Goal: Task Accomplishment & Management: Use online tool/utility

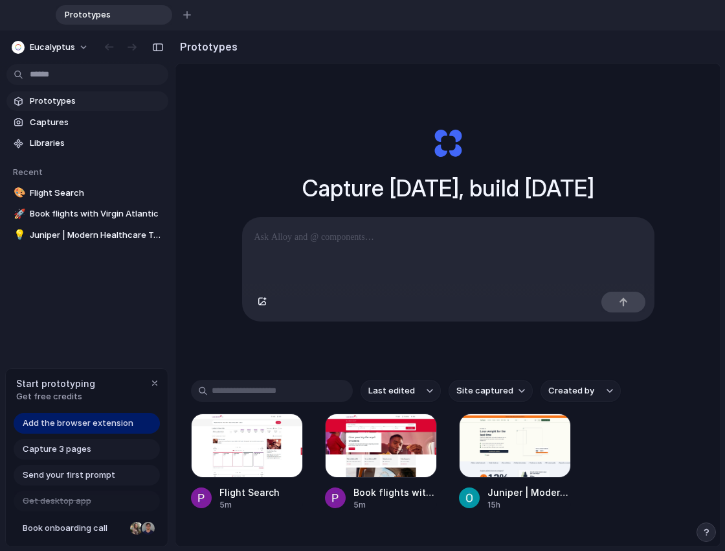
click at [334, 245] on div at bounding box center [448, 252] width 411 height 69
click at [107, 422] on span "Add the browser extension" at bounding box center [78, 422] width 111 height 13
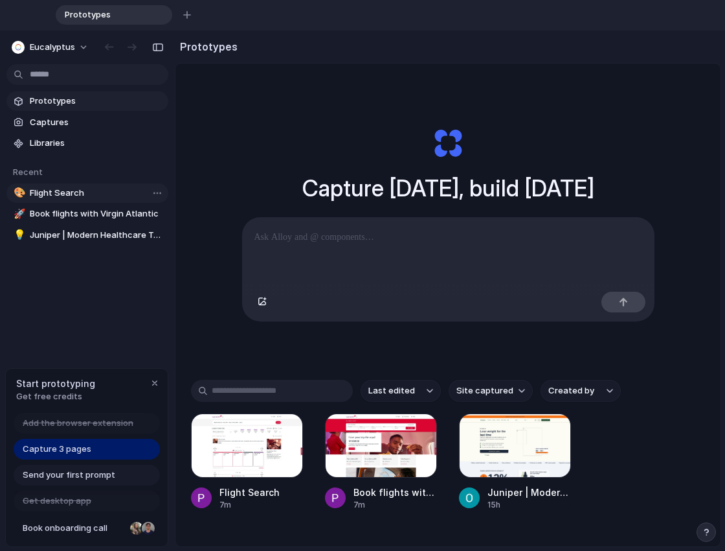
click at [63, 198] on span "Flight Search" at bounding box center [96, 193] width 133 height 13
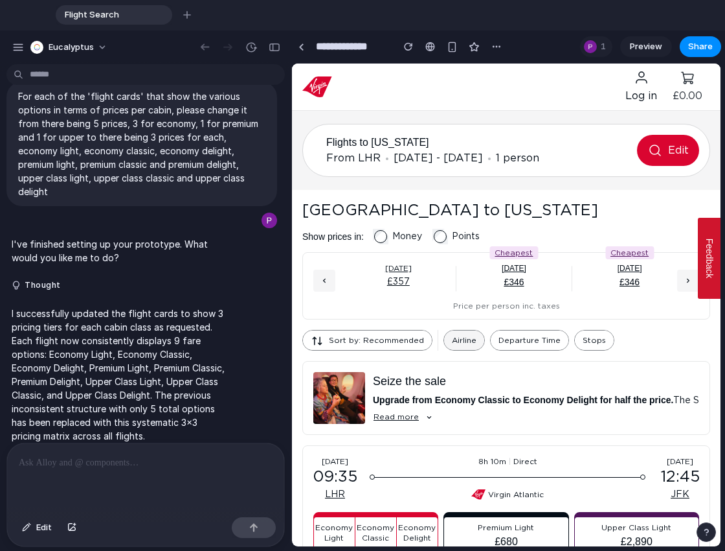
click at [455, 333] on span "Airline" at bounding box center [464, 340] width 25 height 14
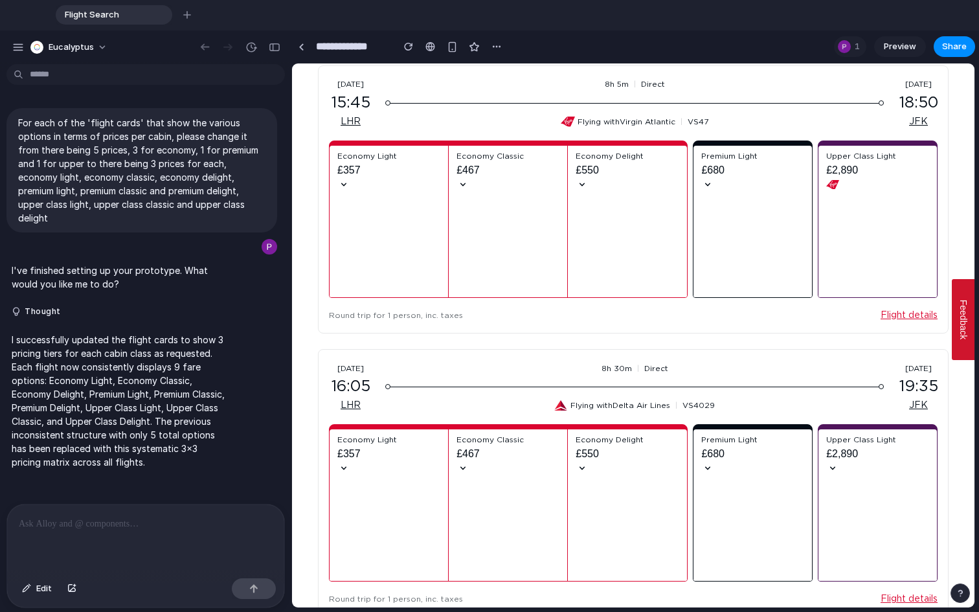
scroll to position [1200, 0]
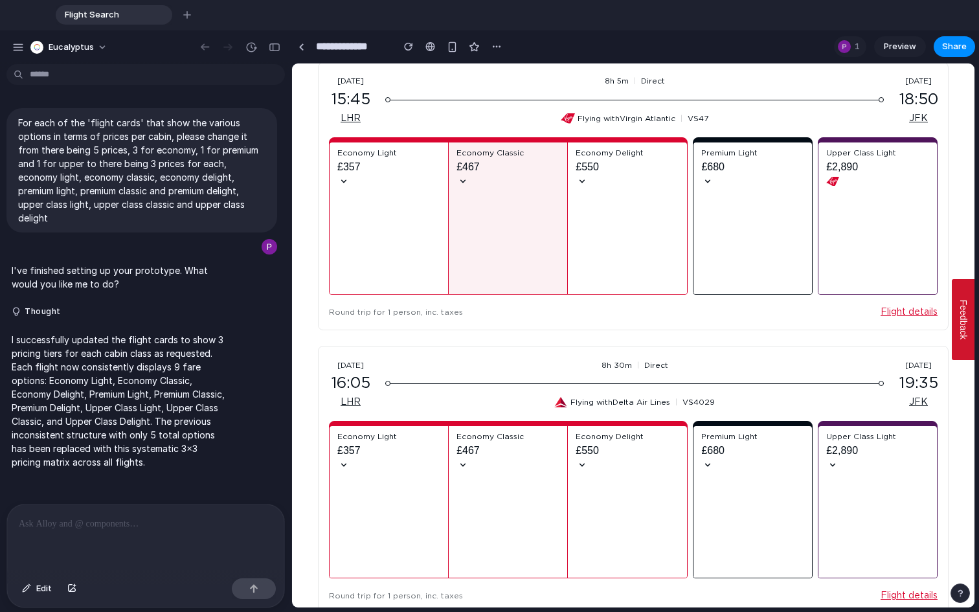
click at [470, 177] on div "Economy Classic £467" at bounding box center [508, 218] width 103 height 141
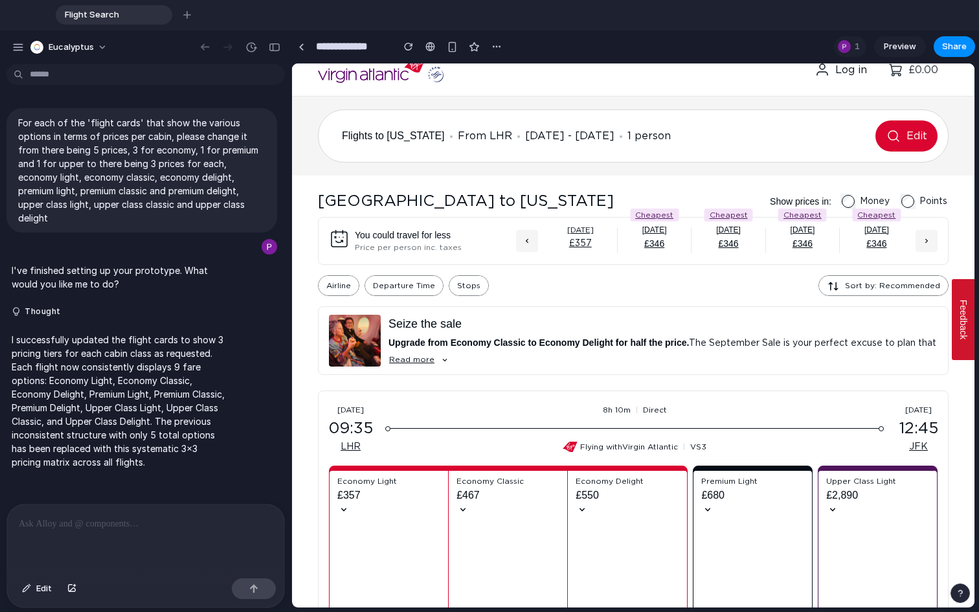
scroll to position [0, 0]
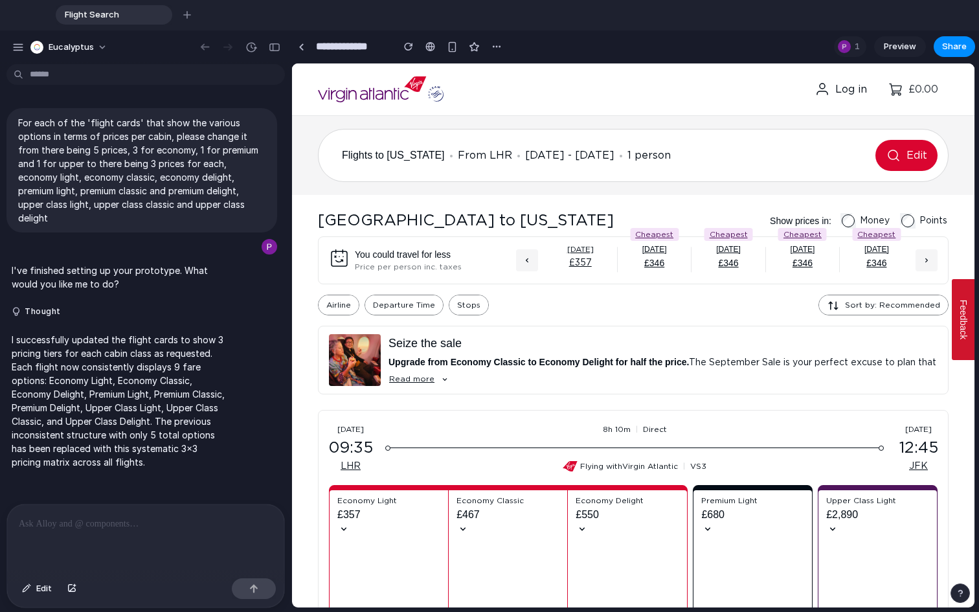
click at [492, 152] on span "From LHR" at bounding box center [485, 155] width 54 height 10
click at [725, 152] on button "Flights to [US_STATE] From [GEOGRAPHIC_DATA] [DATE] - [DATE] 1 person Edit" at bounding box center [633, 155] width 631 height 53
click at [205, 52] on div "button" at bounding box center [205, 47] width 13 height 12
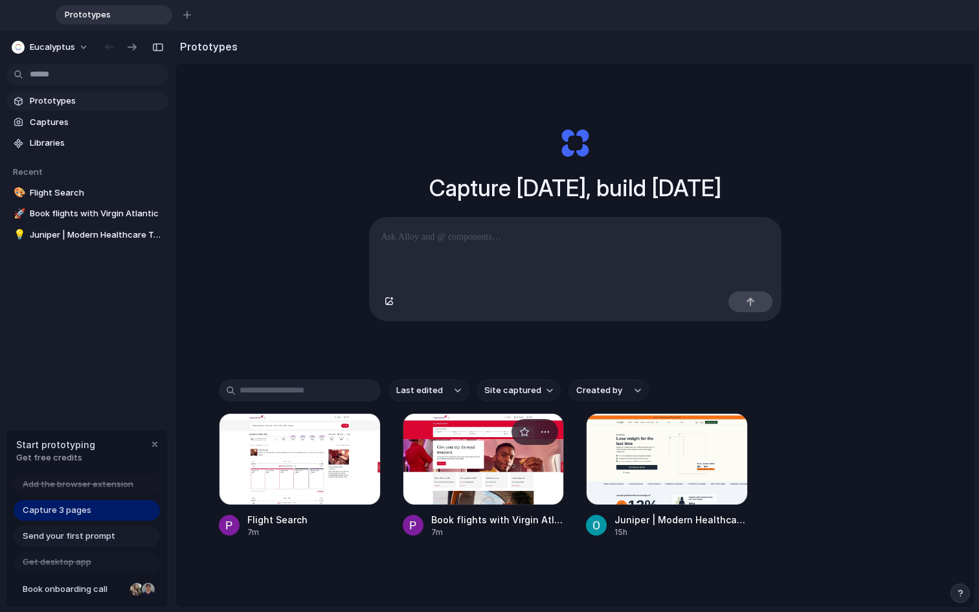
click at [473, 458] on div at bounding box center [484, 459] width 162 height 92
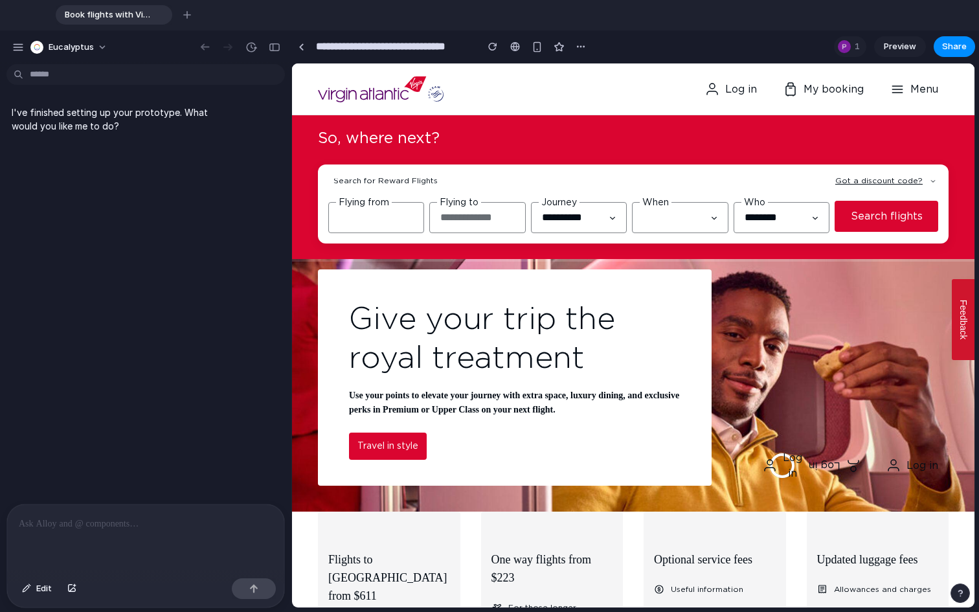
scroll to position [0, 5]
click at [483, 221] on input "text" at bounding box center [477, 217] width 96 height 31
click at [589, 203] on input "**********" at bounding box center [579, 217] width 96 height 31
click at [594, 210] on input "**********" at bounding box center [579, 217] width 96 height 31
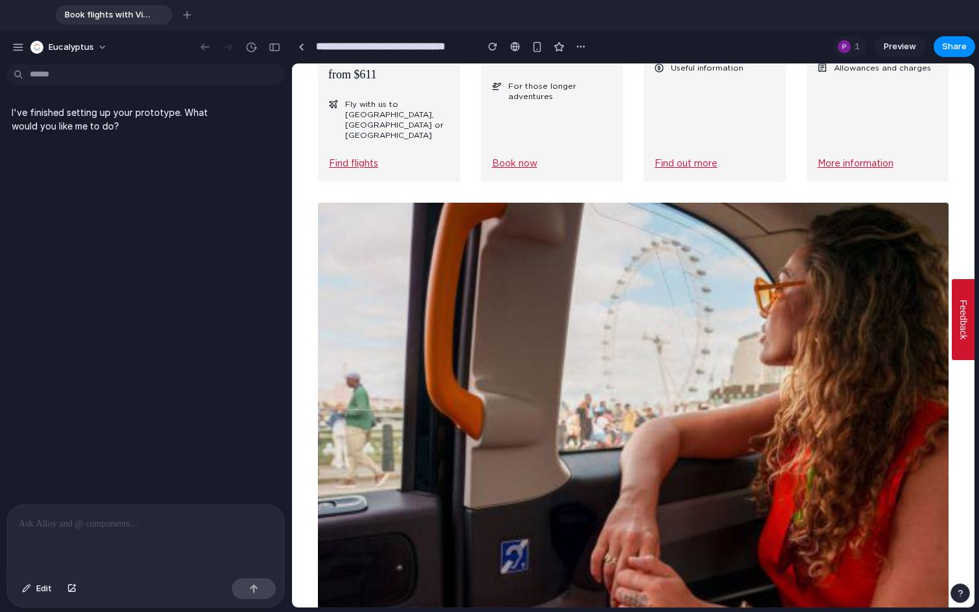
scroll to position [203, 0]
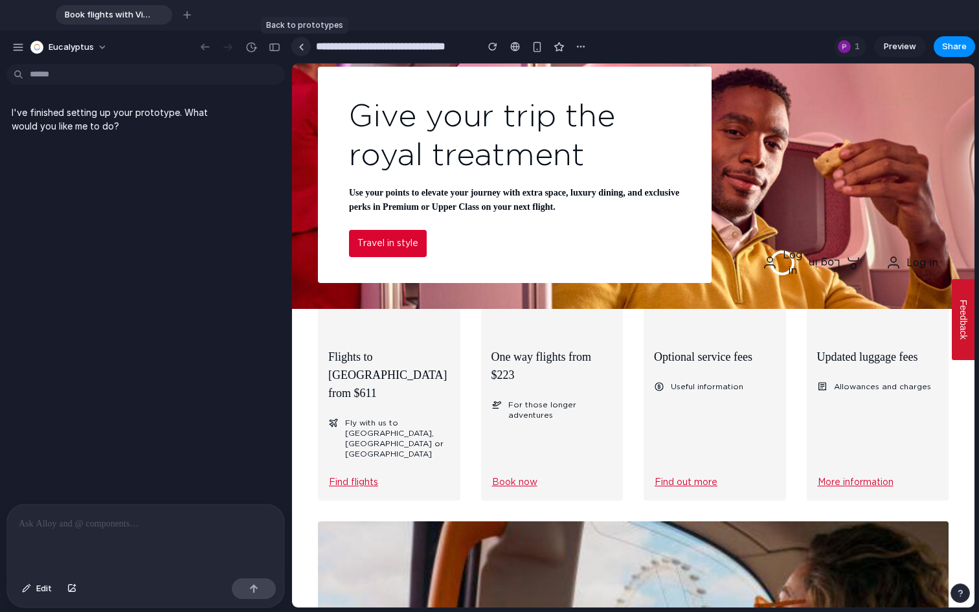
click at [301, 45] on div at bounding box center [302, 46] width 6 height 7
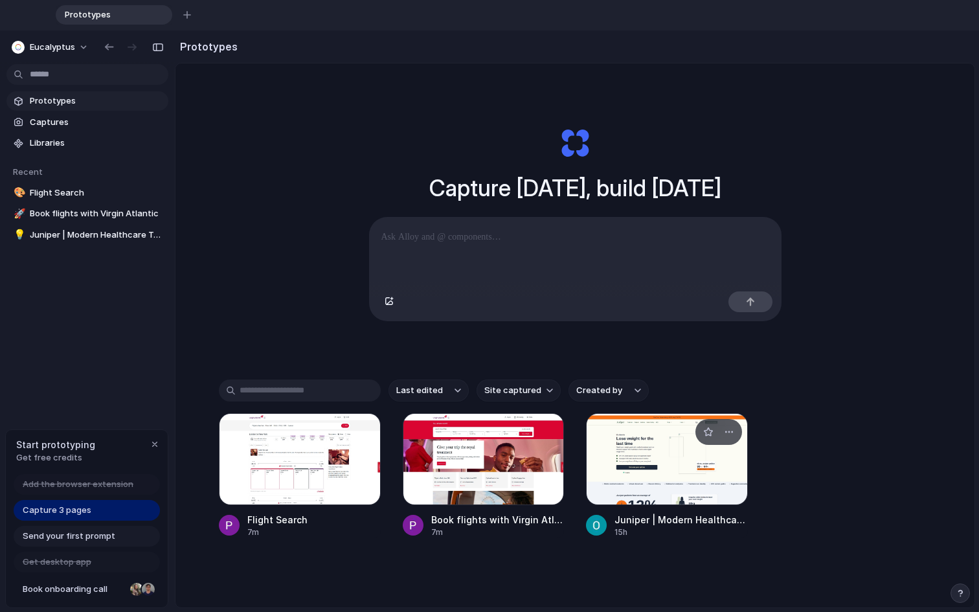
click at [686, 483] on div at bounding box center [667, 459] width 162 height 92
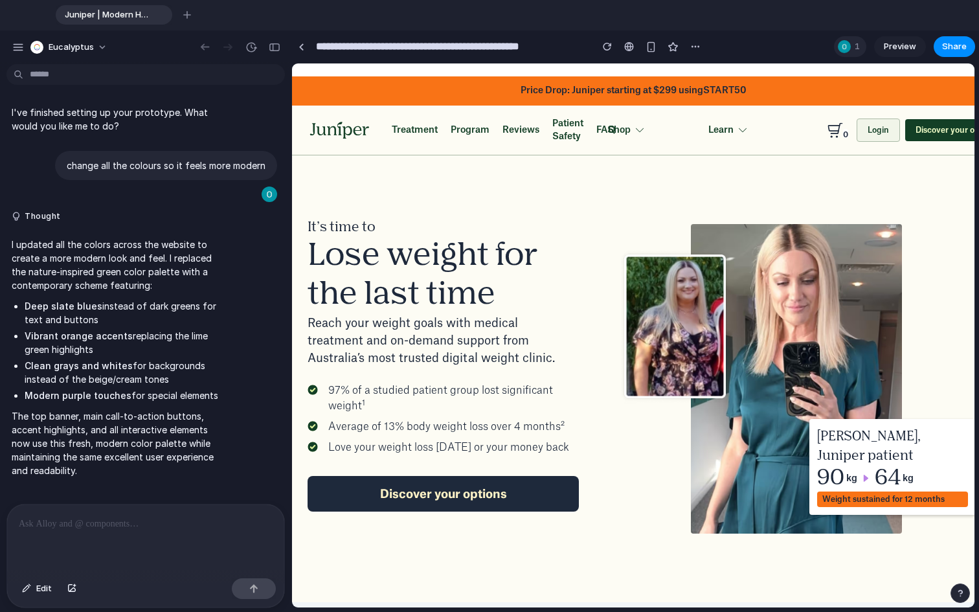
click at [725, 42] on div at bounding box center [844, 46] width 13 height 13
click at [519, 133] on span "Reviews" at bounding box center [521, 130] width 37 height 13
click at [467, 133] on span "Program" at bounding box center [470, 130] width 39 height 13
click at [413, 126] on span "Treatment" at bounding box center [415, 130] width 46 height 13
click at [616, 131] on div "Shop" at bounding box center [619, 131] width 23 height 14
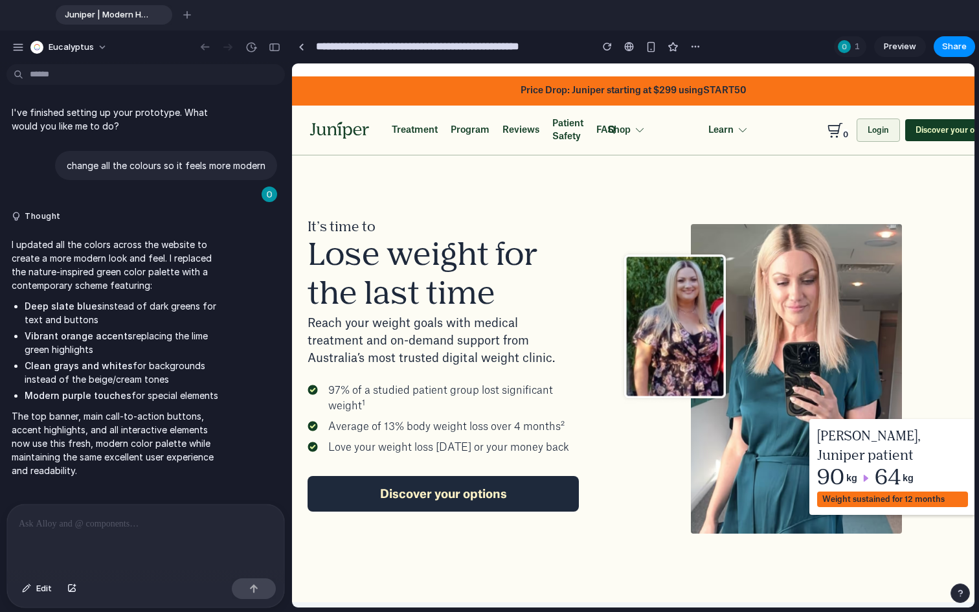
click at [650, 137] on div "Shop Shop Lose weight and keep it off Check your eligibility commitment-free. T…" at bounding box center [784, 130] width 352 height 23
click at [636, 133] on div at bounding box center [640, 130] width 8 height 8
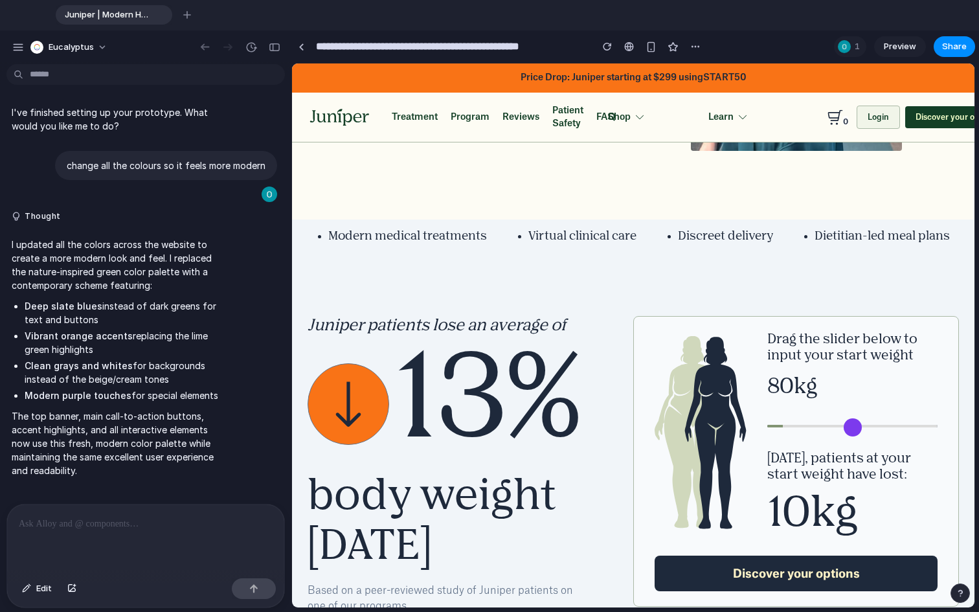
scroll to position [142, 0]
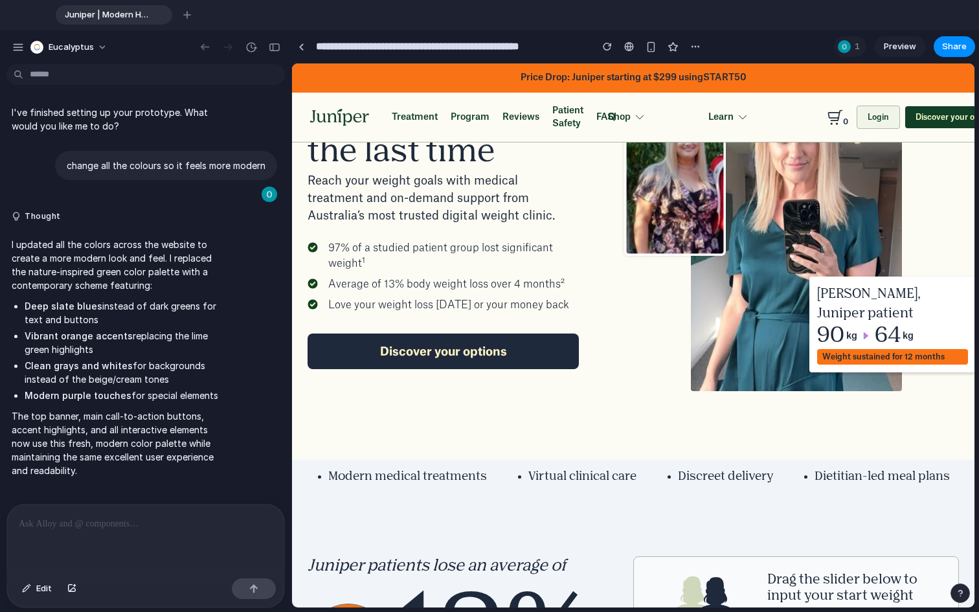
click at [503, 363] on link "Discover your options" at bounding box center [443, 352] width 271 height 36
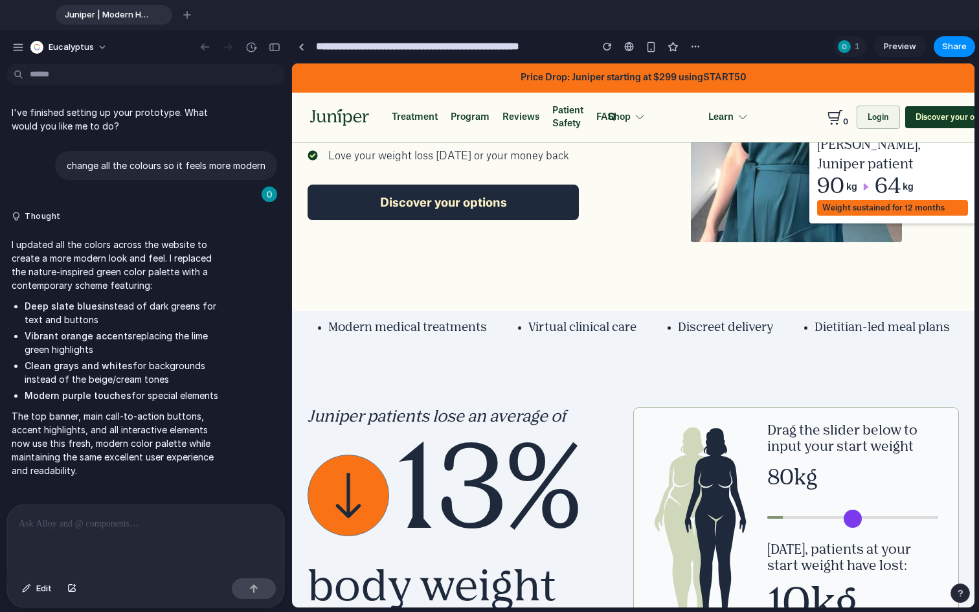
scroll to position [0, 0]
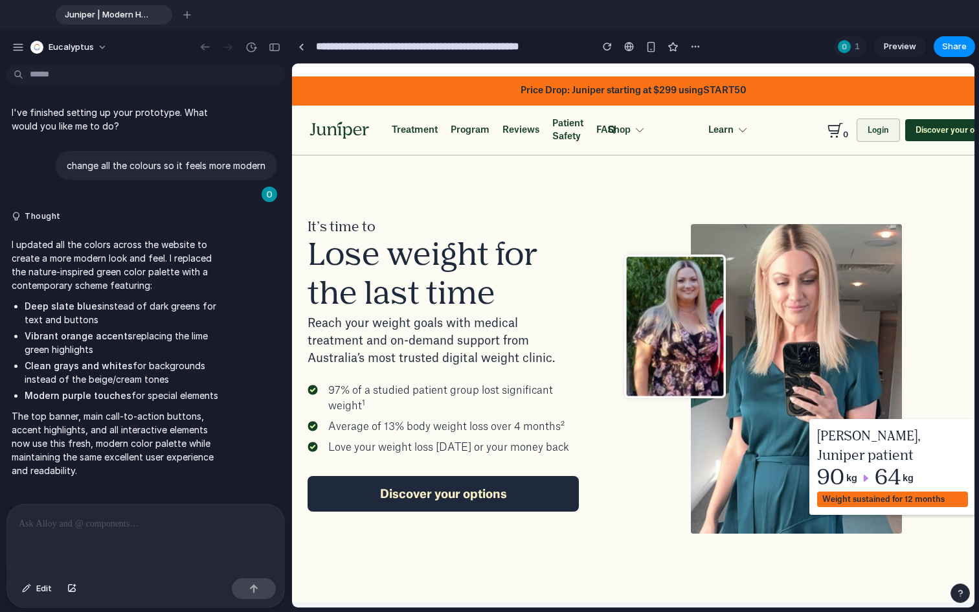
click at [725, 131] on icon at bounding box center [743, 130] width 8 height 5
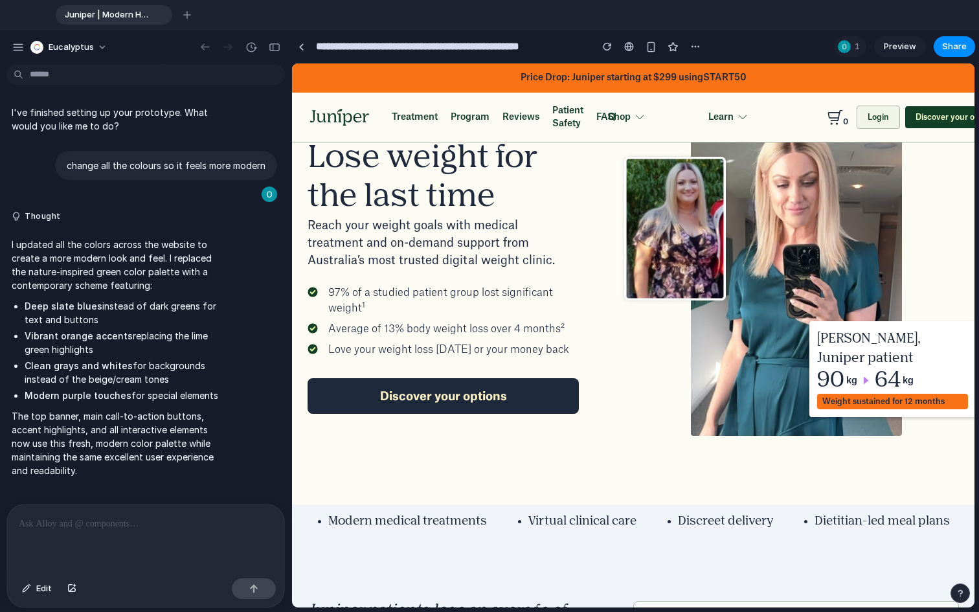
scroll to position [113, 0]
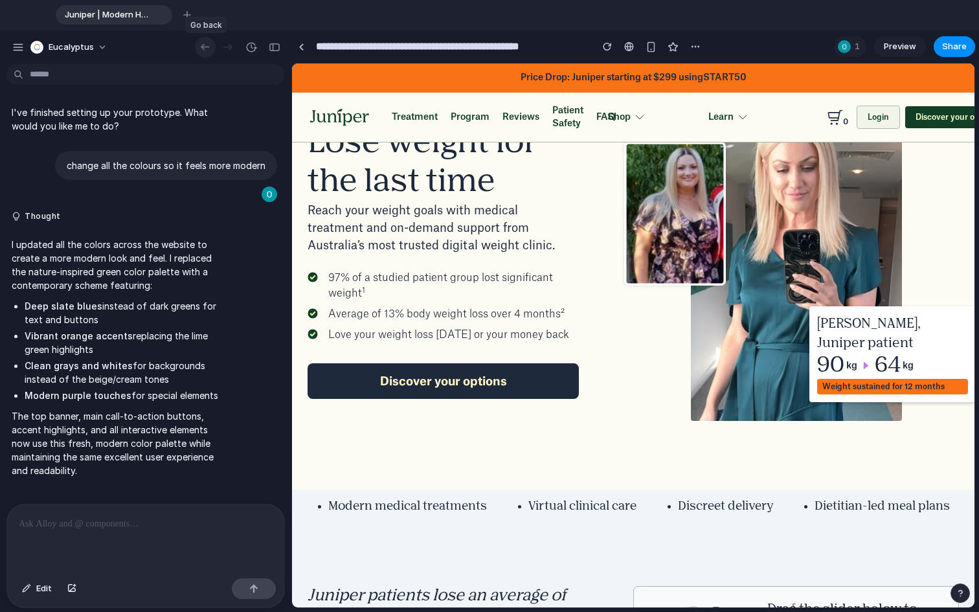
click at [204, 43] on div "button" at bounding box center [205, 47] width 13 height 12
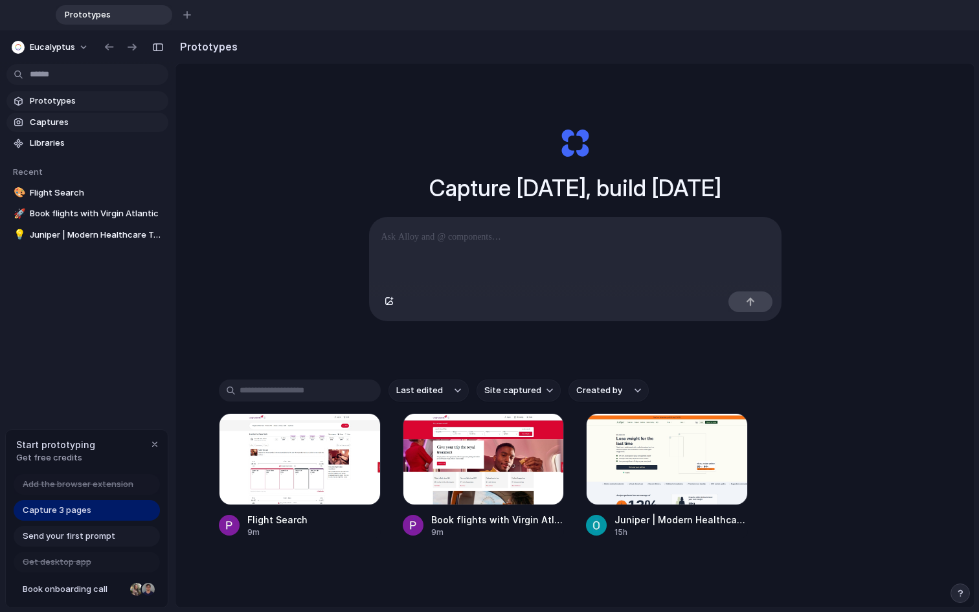
click at [51, 123] on span "Captures" at bounding box center [96, 122] width 133 height 13
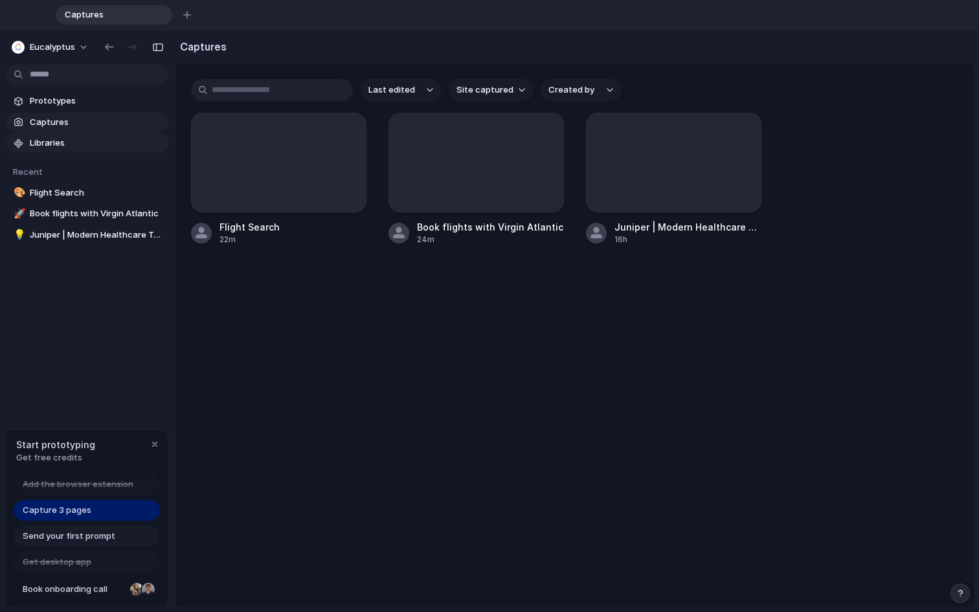
click at [44, 138] on span "Libraries" at bounding box center [96, 143] width 133 height 13
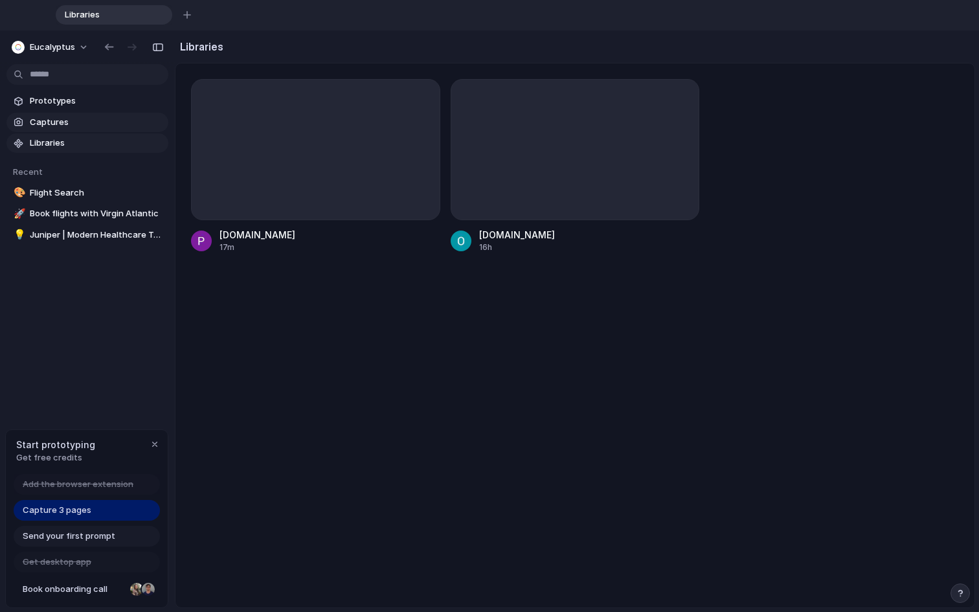
click at [54, 127] on span "Captures" at bounding box center [96, 122] width 133 height 13
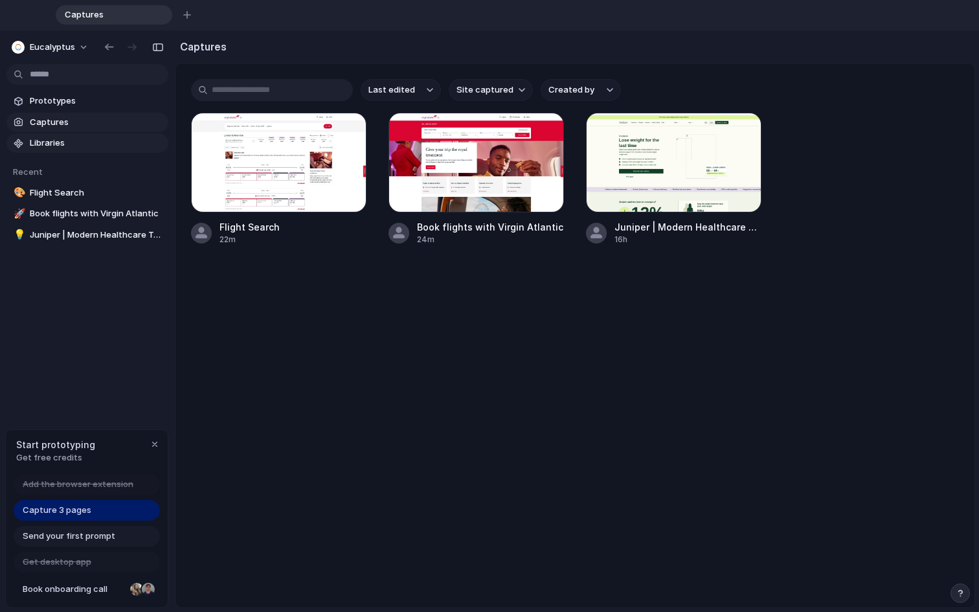
click at [46, 138] on span "Libraries" at bounding box center [96, 143] width 133 height 13
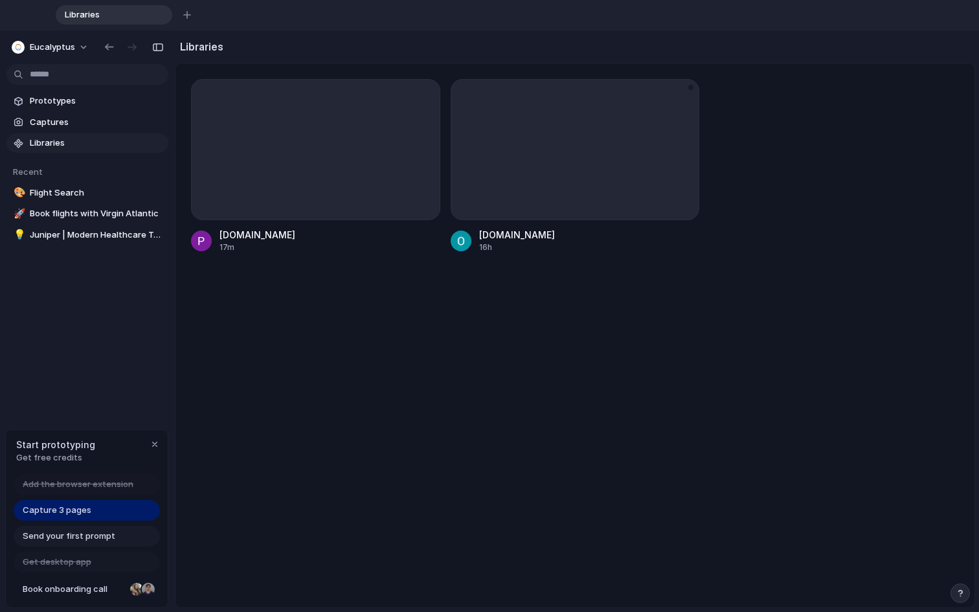
click at [574, 225] on div "[DOMAIN_NAME] 16h" at bounding box center [575, 166] width 249 height 174
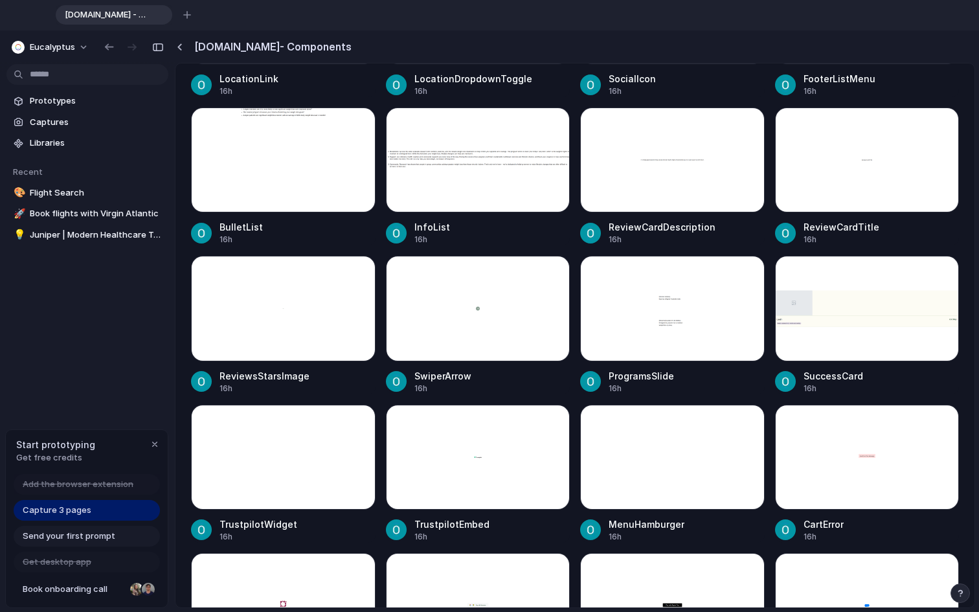
scroll to position [1912, 0]
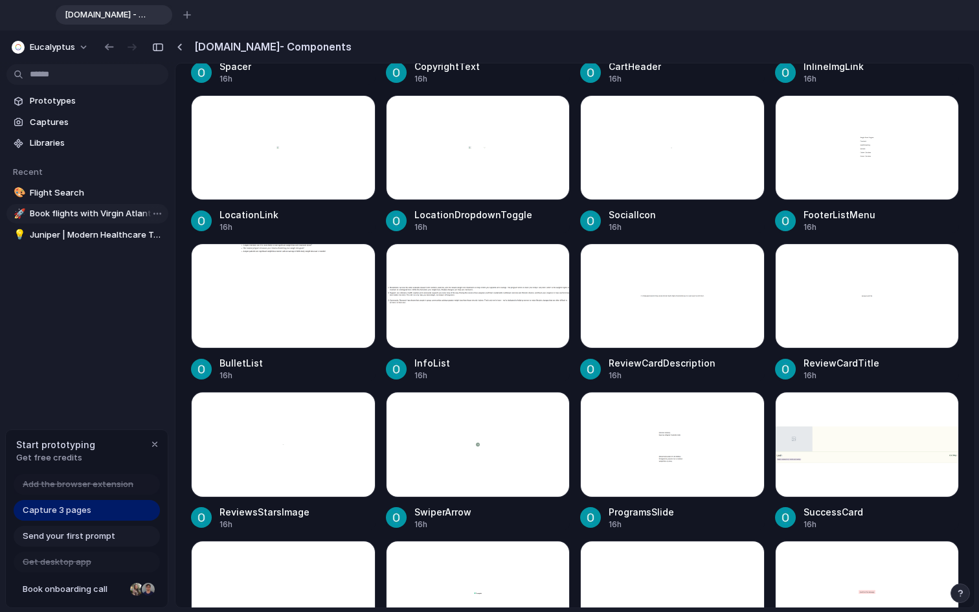
click at [75, 217] on span "Book flights with Virgin Atlantic" at bounding box center [96, 213] width 133 height 13
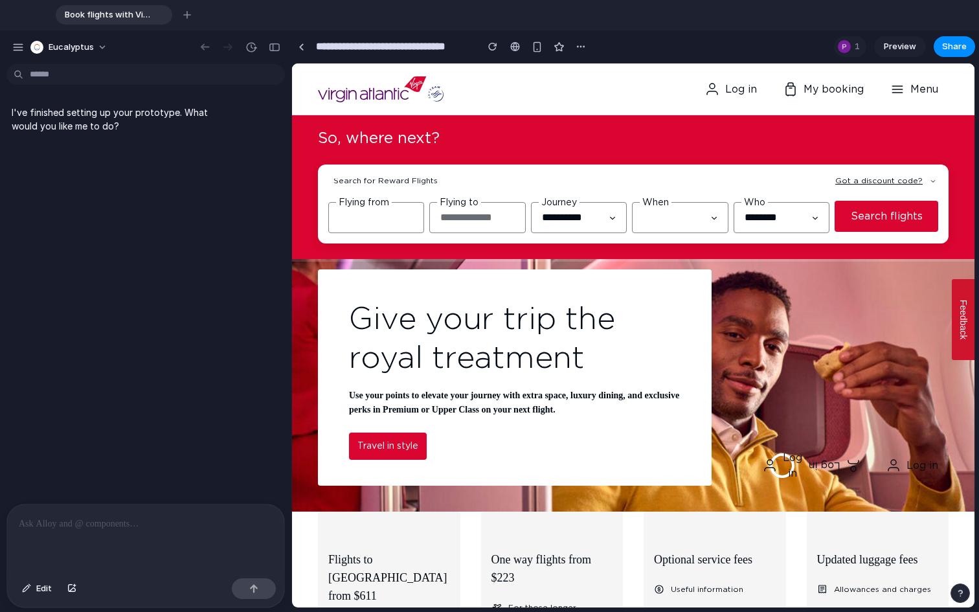
scroll to position [0, 5]
click at [197, 42] on button "button" at bounding box center [205, 47] width 21 height 21
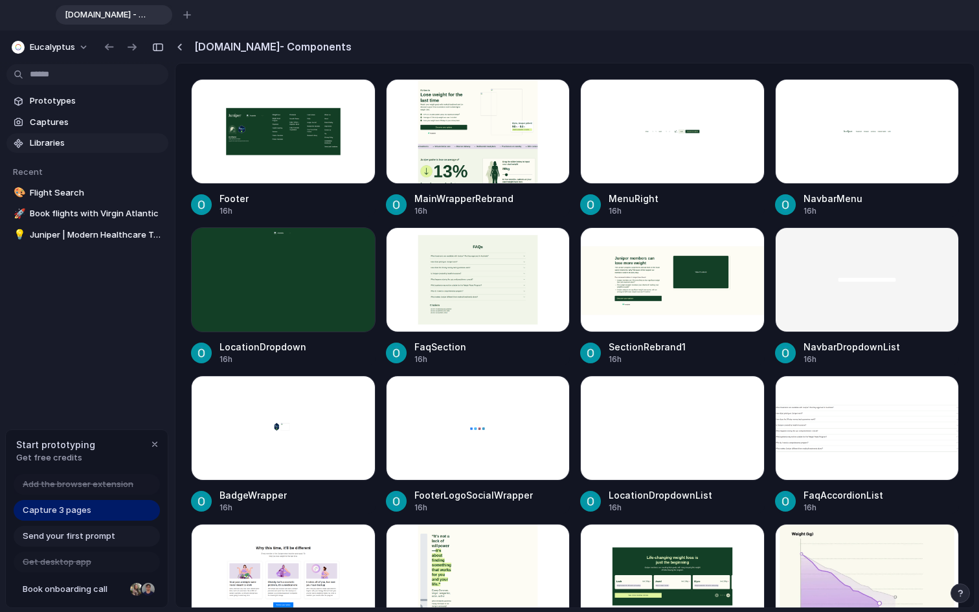
click at [54, 138] on span "Libraries" at bounding box center [96, 143] width 133 height 13
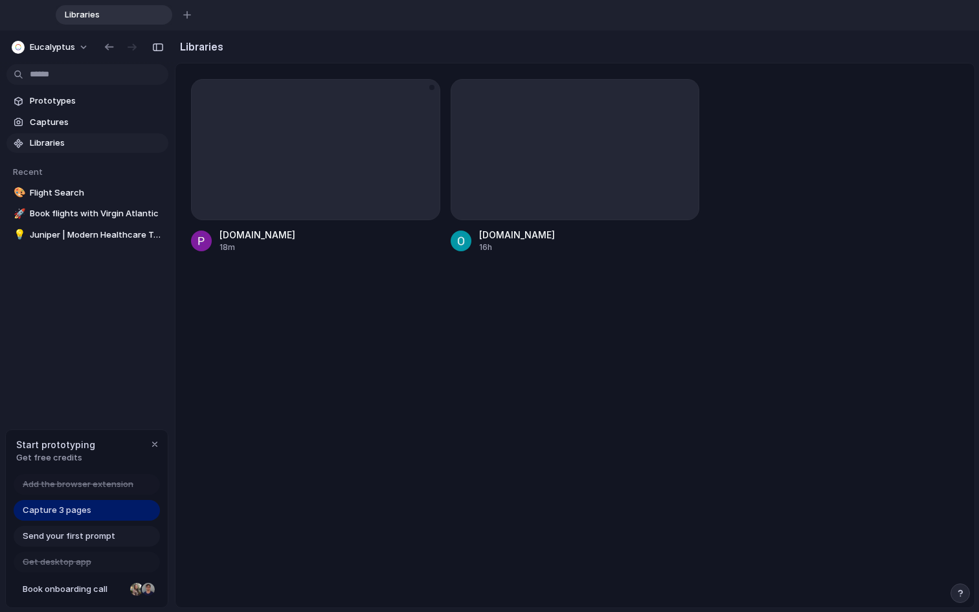
click at [349, 192] on div at bounding box center [315, 149] width 249 height 141
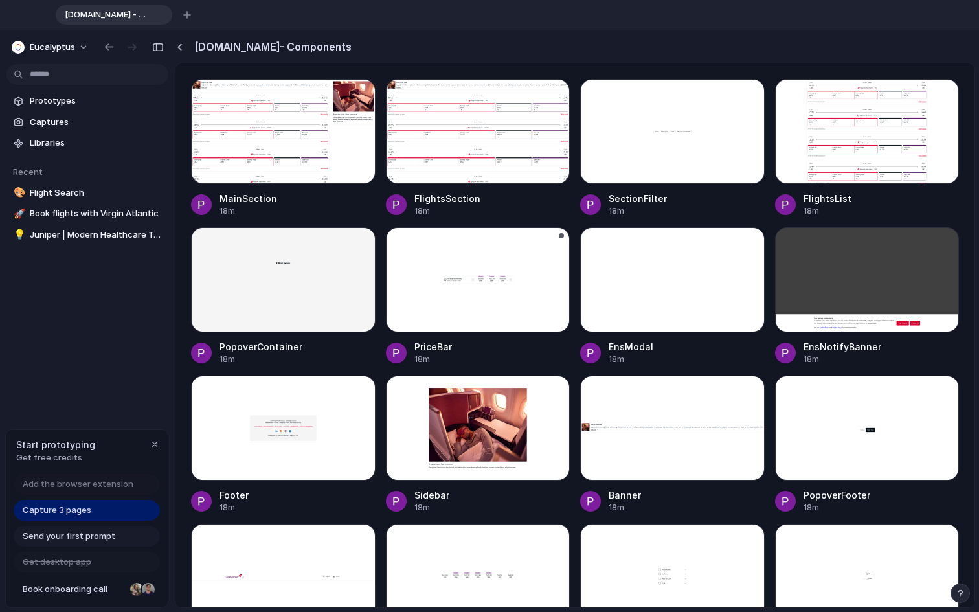
click at [533, 294] on div at bounding box center [478, 279] width 185 height 105
click at [62, 231] on span "Juniper | Modern Healthcare Treatments For All Women" at bounding box center [96, 235] width 133 height 13
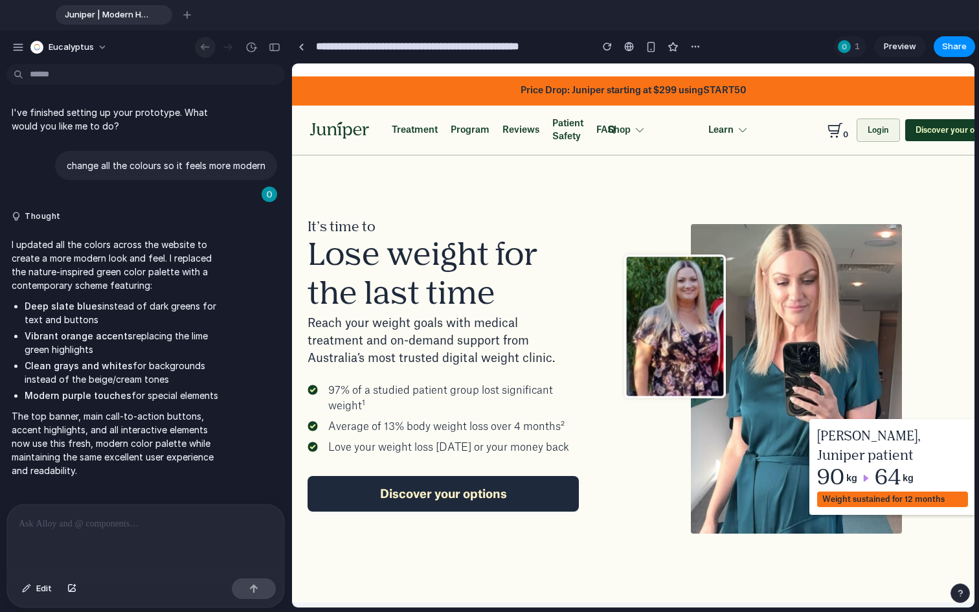
click at [213, 46] on button "button" at bounding box center [205, 47] width 21 height 21
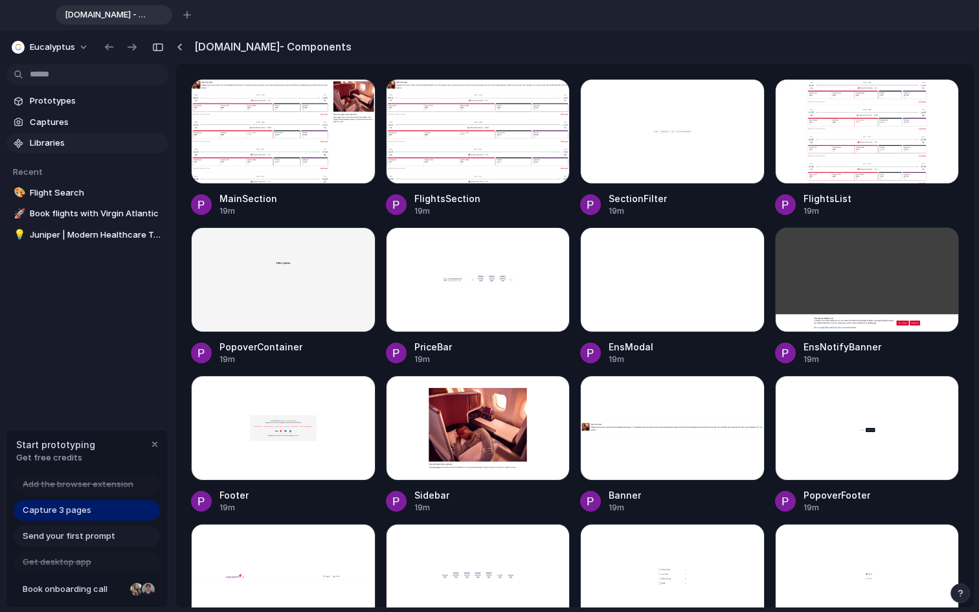
click at [65, 141] on span "Libraries" at bounding box center [96, 143] width 133 height 13
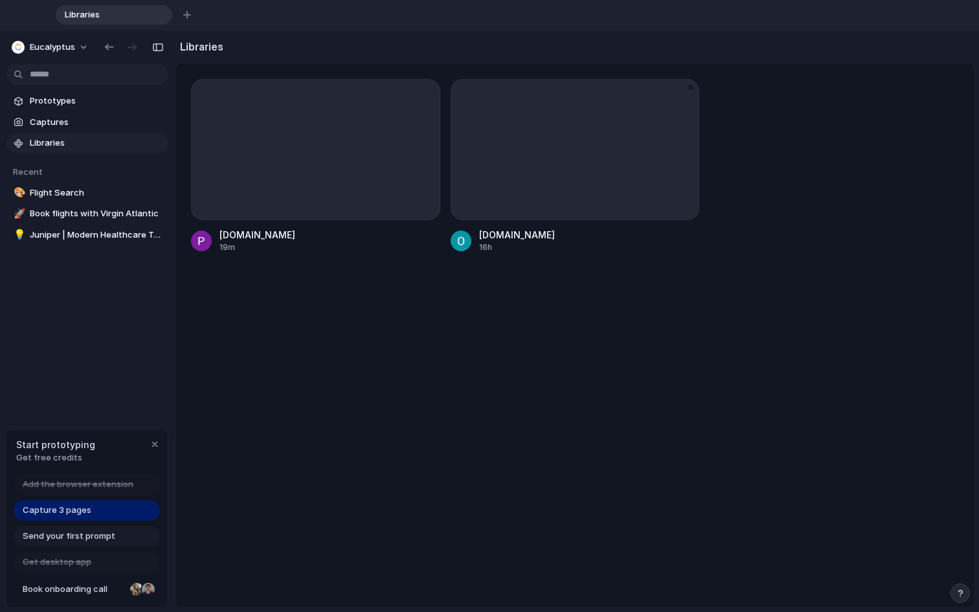
click at [566, 183] on div at bounding box center [575, 149] width 249 height 141
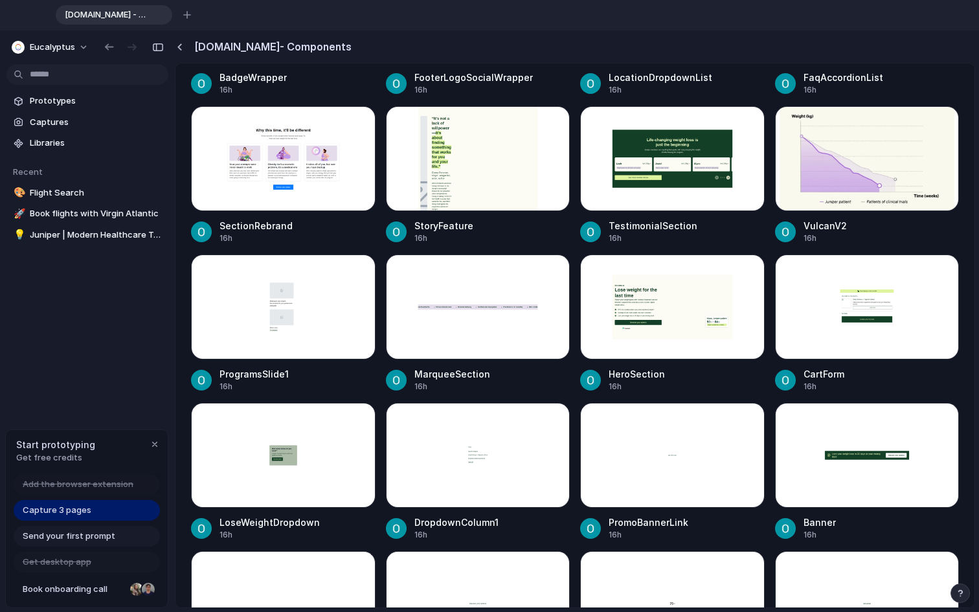
scroll to position [460, 0]
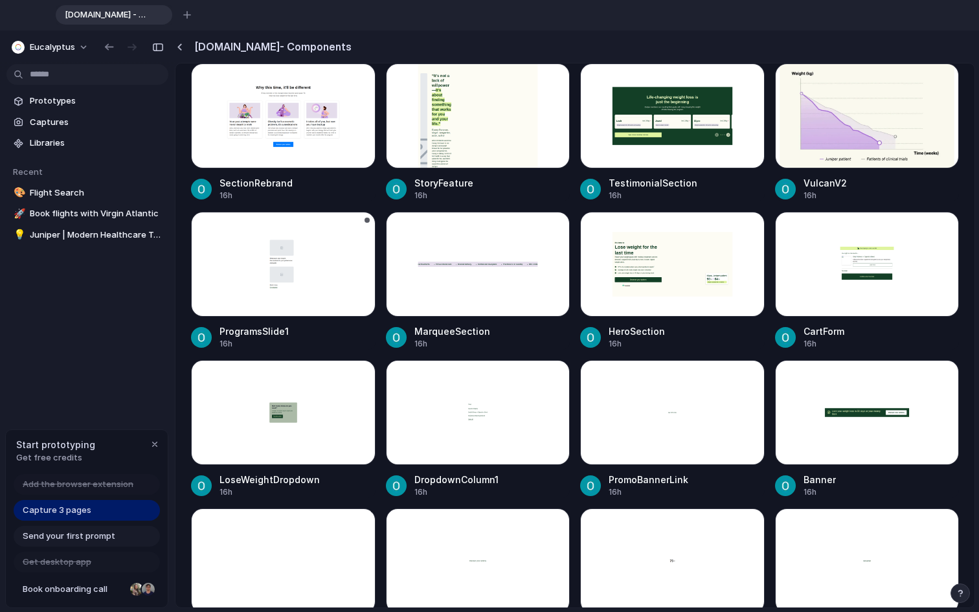
click at [312, 253] on div at bounding box center [283, 264] width 185 height 105
click at [725, 402] on div at bounding box center [867, 412] width 185 height 105
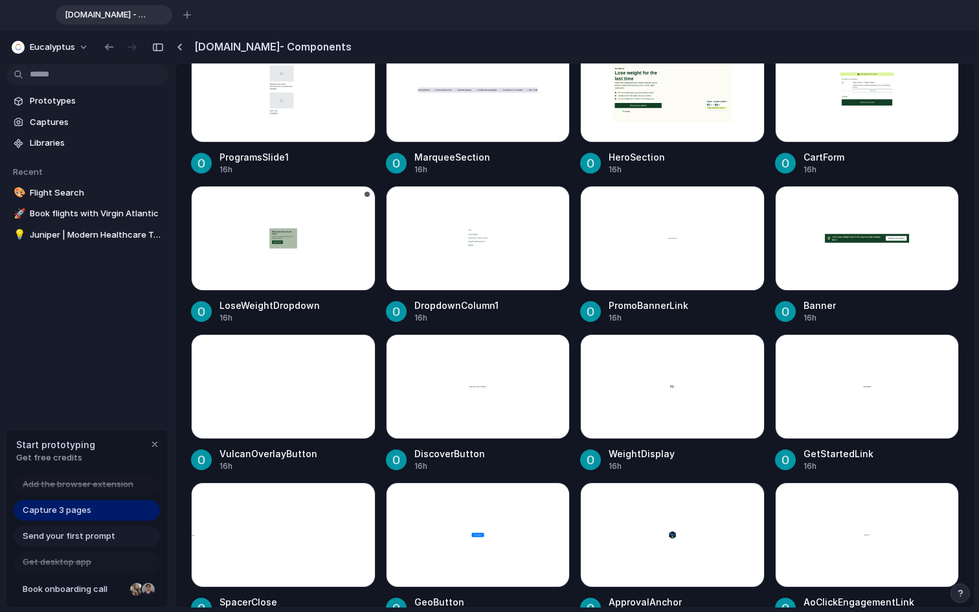
scroll to position [637, 0]
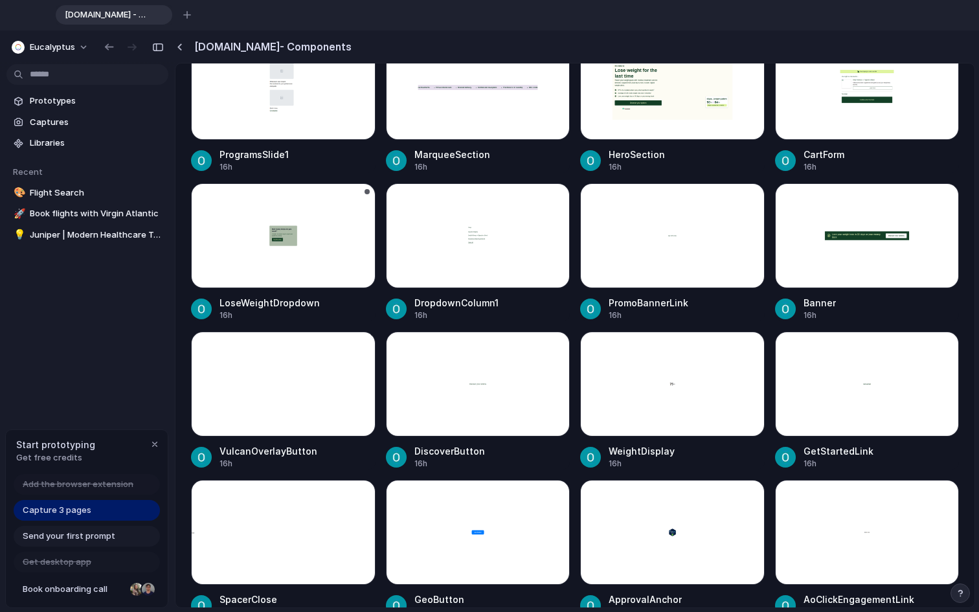
click at [312, 260] on div at bounding box center [283, 235] width 185 height 105
click at [365, 192] on div at bounding box center [367, 191] width 5 height 5
click at [310, 166] on div "No results found" at bounding box center [489, 306] width 979 height 612
click at [247, 243] on div at bounding box center [283, 235] width 185 height 105
click at [725, 260] on div at bounding box center [867, 235] width 185 height 105
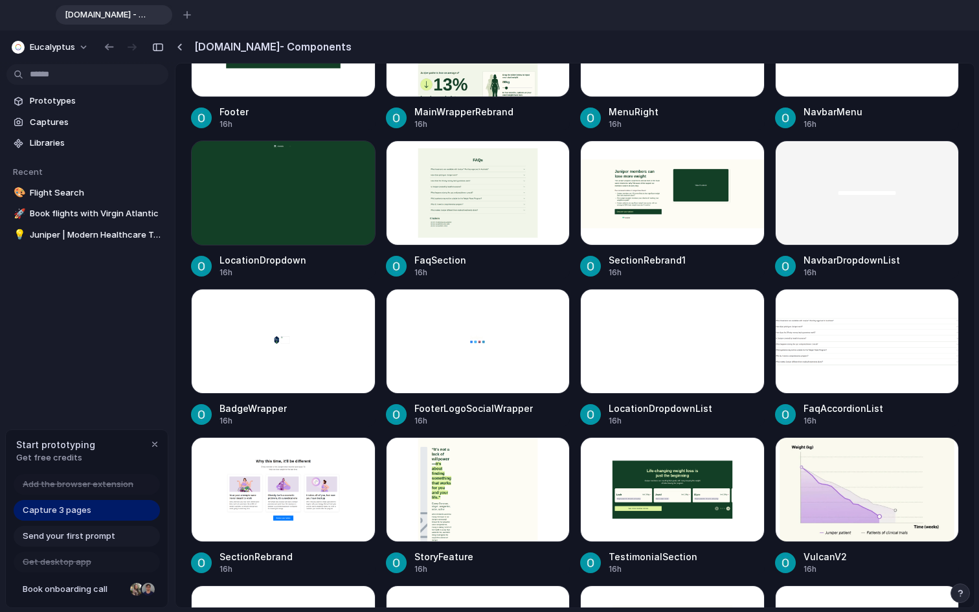
scroll to position [0, 0]
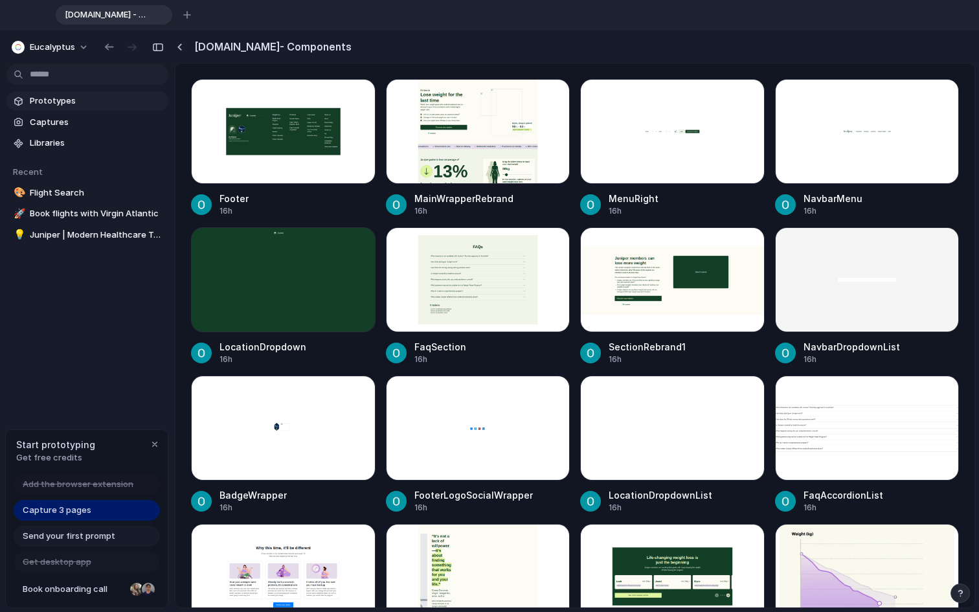
click at [64, 106] on span "Prototypes" at bounding box center [96, 101] width 133 height 13
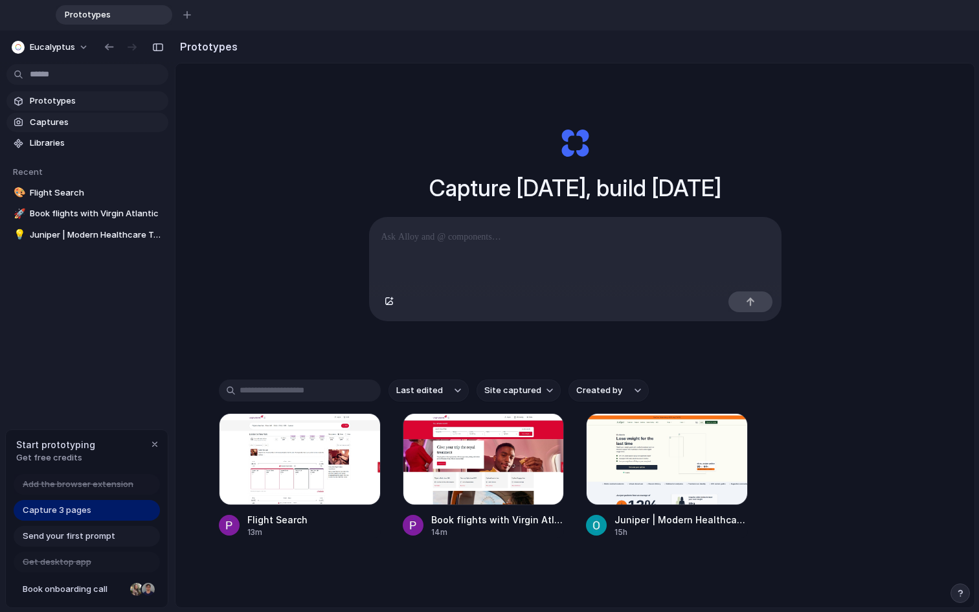
click at [56, 116] on span "Captures" at bounding box center [96, 122] width 133 height 13
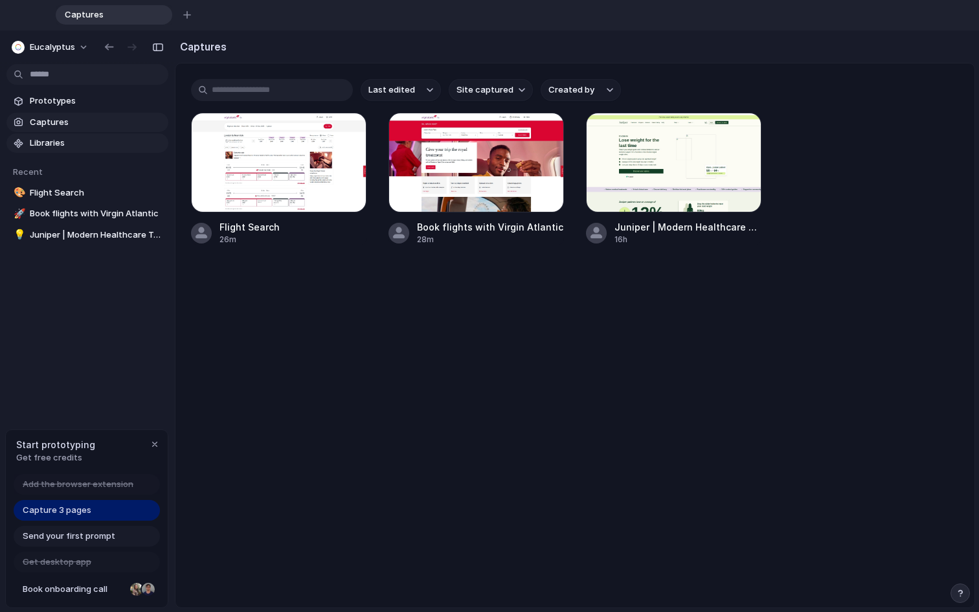
click at [47, 138] on span "Libraries" at bounding box center [96, 143] width 133 height 13
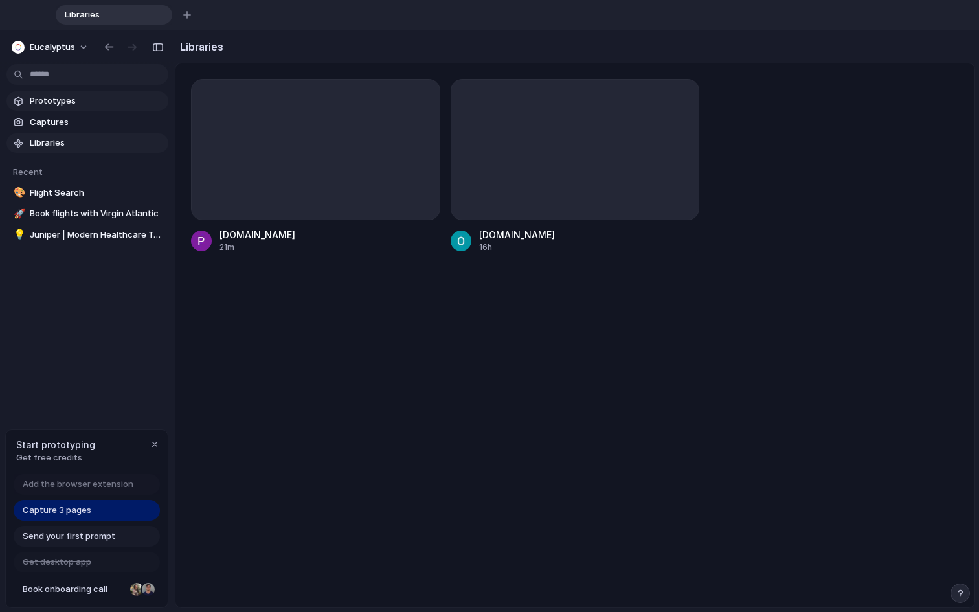
click at [73, 102] on span "Prototypes" at bounding box center [96, 101] width 133 height 13
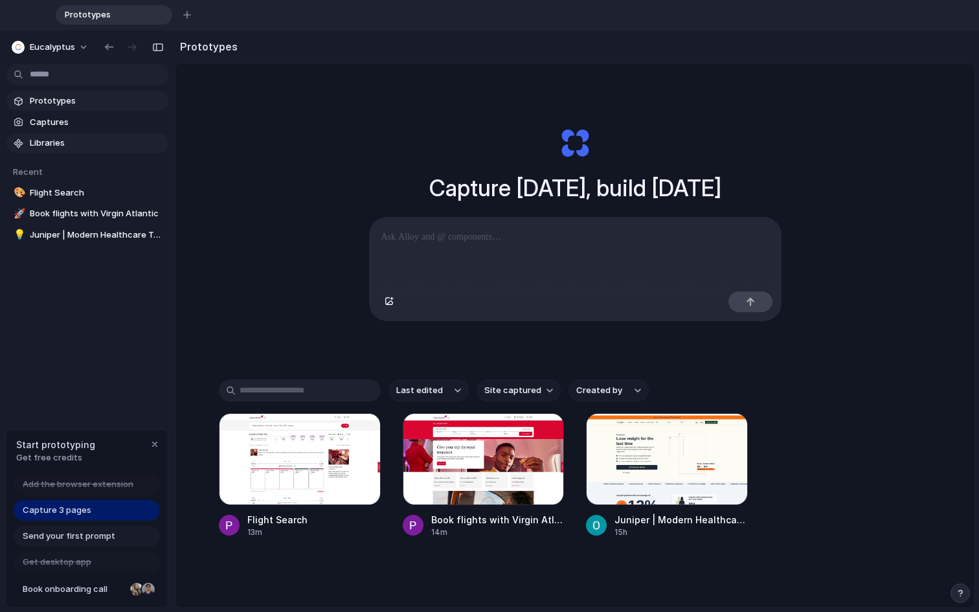
click at [49, 145] on span "Libraries" at bounding box center [96, 143] width 133 height 13
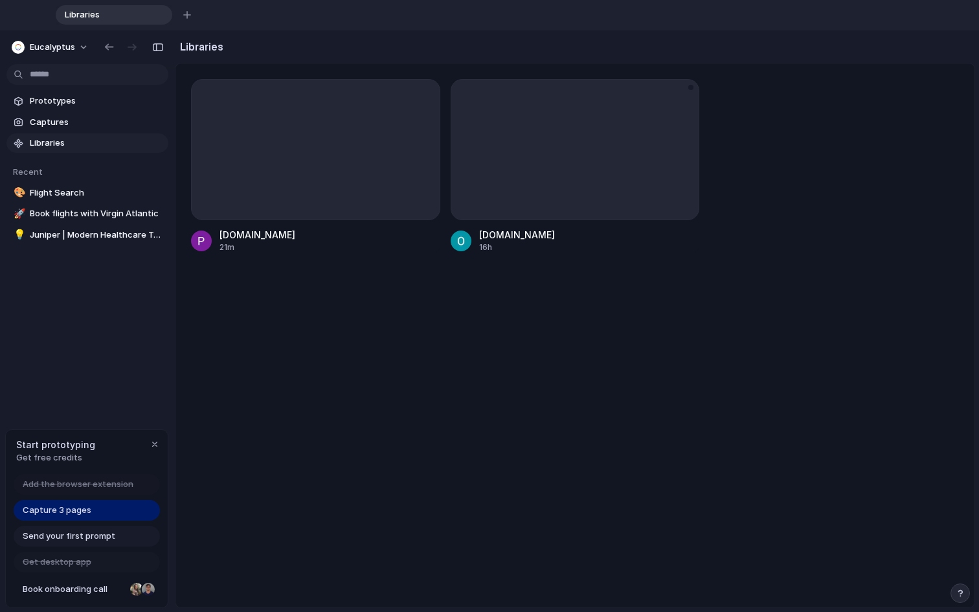
click at [580, 188] on div at bounding box center [575, 149] width 249 height 141
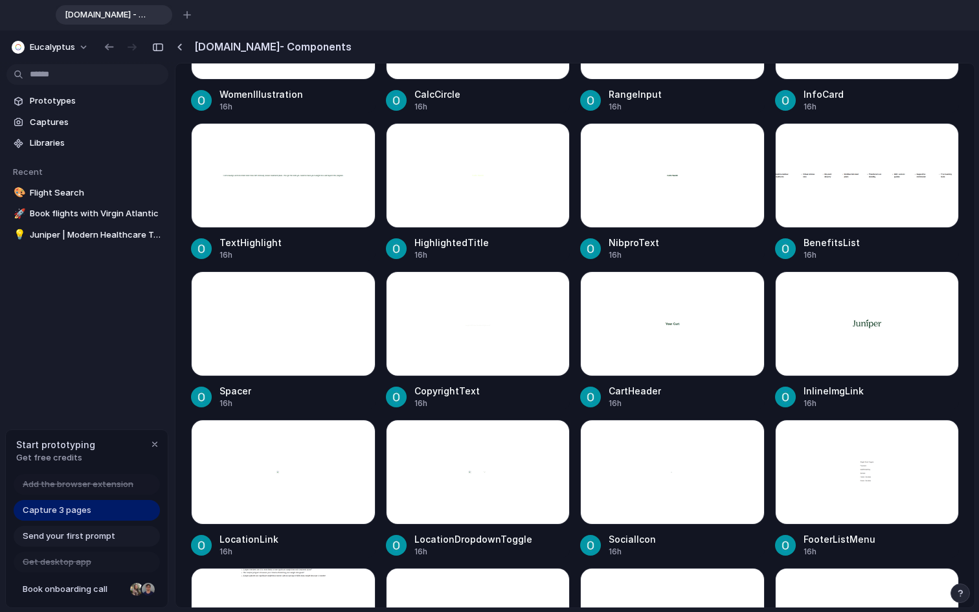
scroll to position [1606, 0]
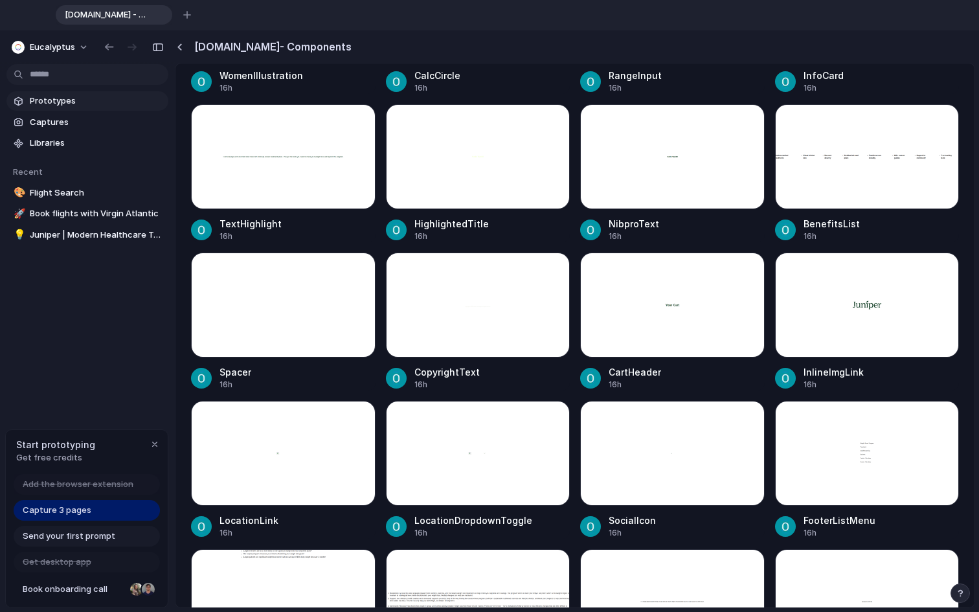
click at [66, 106] on span "Prototypes" at bounding box center [96, 101] width 133 height 13
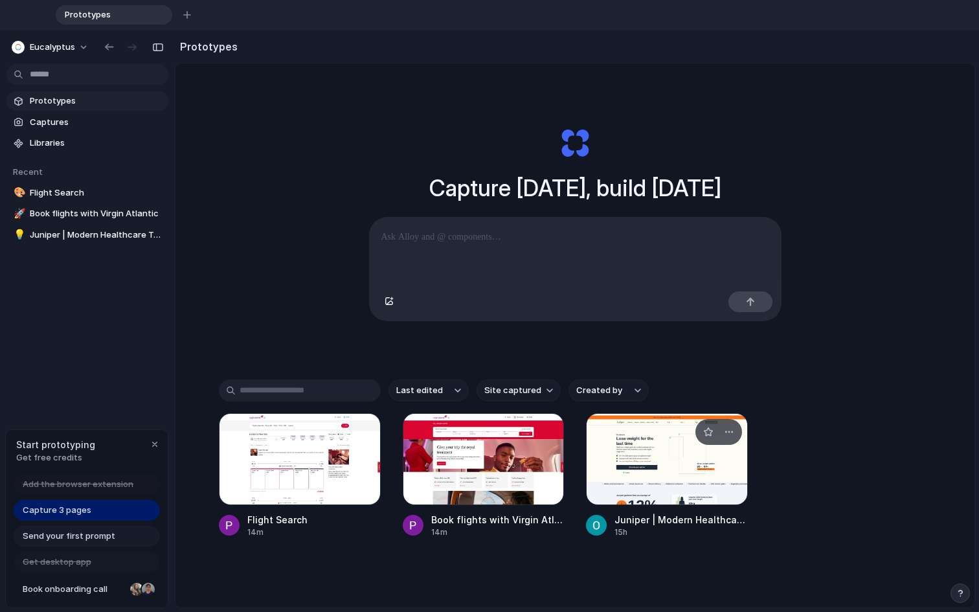
click at [659, 462] on div at bounding box center [667, 459] width 162 height 92
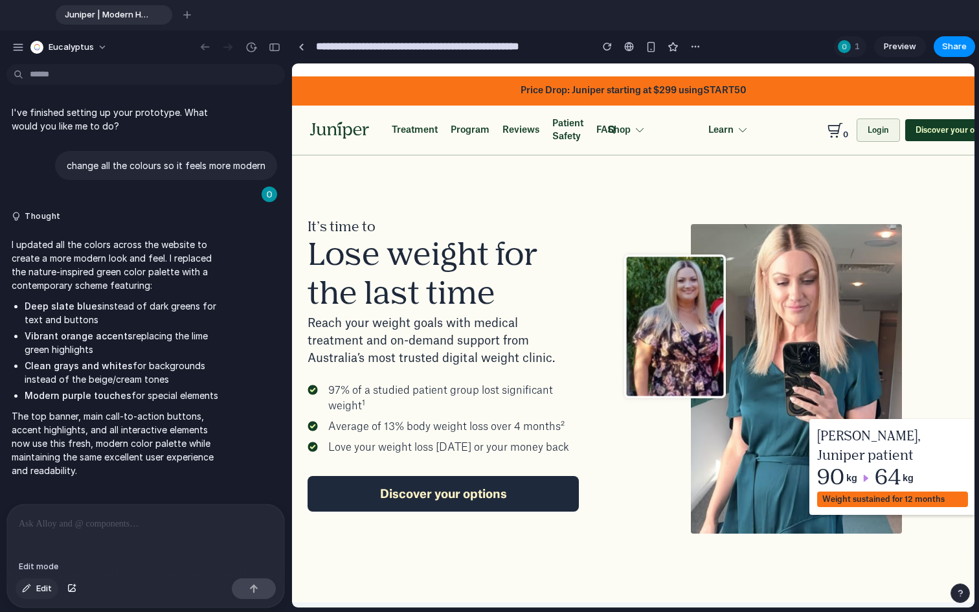
click at [27, 550] on div "button" at bounding box center [26, 589] width 9 height 8
click at [28, 550] on div "button" at bounding box center [26, 589] width 9 height 8
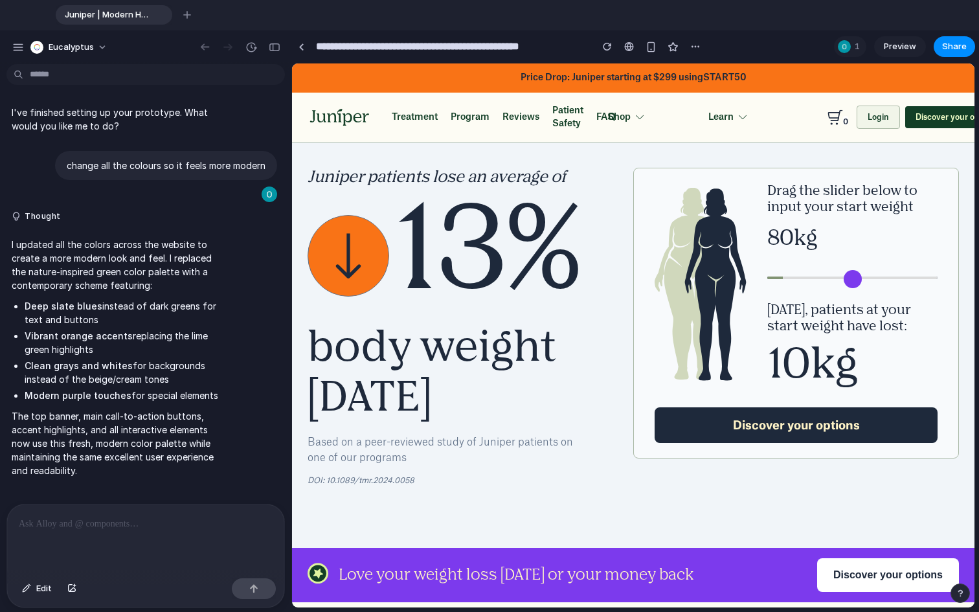
scroll to position [530, 0]
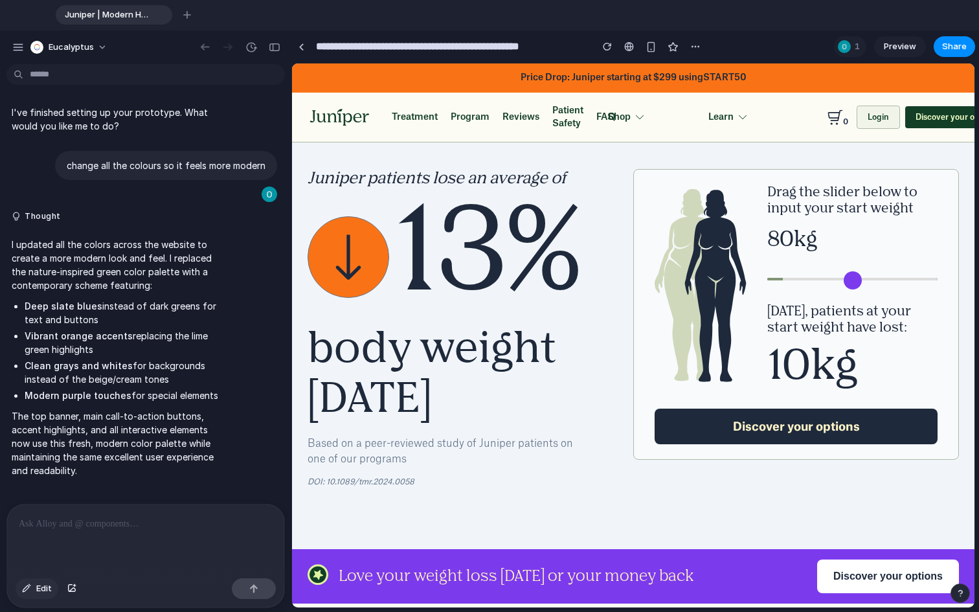
click at [35, 550] on div "Edit" at bounding box center [37, 588] width 43 height 21
click at [40, 550] on span "Edit" at bounding box center [44, 588] width 16 height 13
click at [28, 550] on div "button" at bounding box center [26, 589] width 9 height 8
